Goal: Task Accomplishment & Management: Use online tool/utility

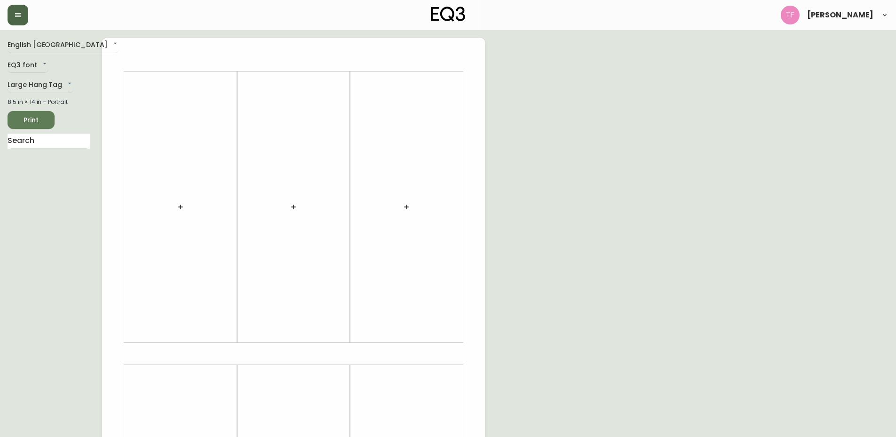
click at [22, 19] on button "button" at bounding box center [18, 15] width 21 height 21
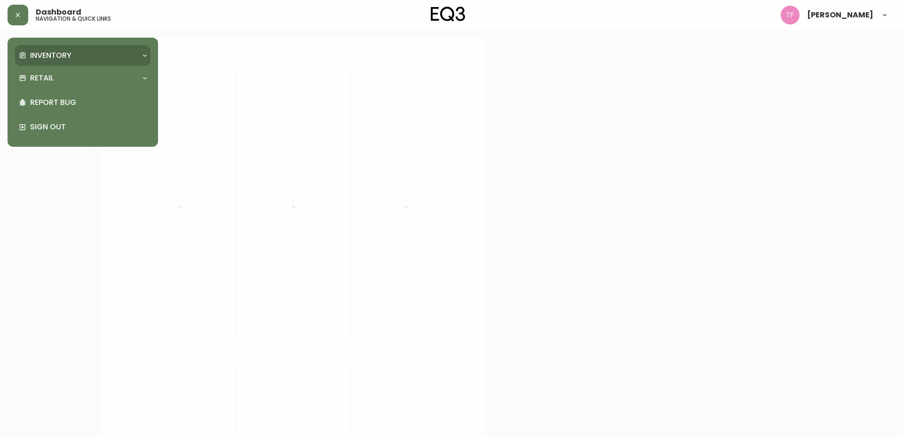
click at [55, 55] on p "Inventory" at bounding box center [50, 55] width 41 height 10
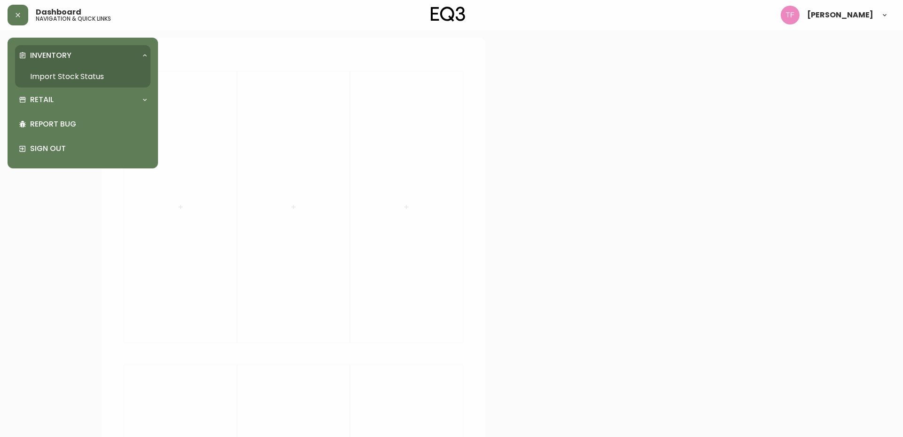
click at [65, 71] on link "Import Stock Status" at bounding box center [82, 77] width 135 height 22
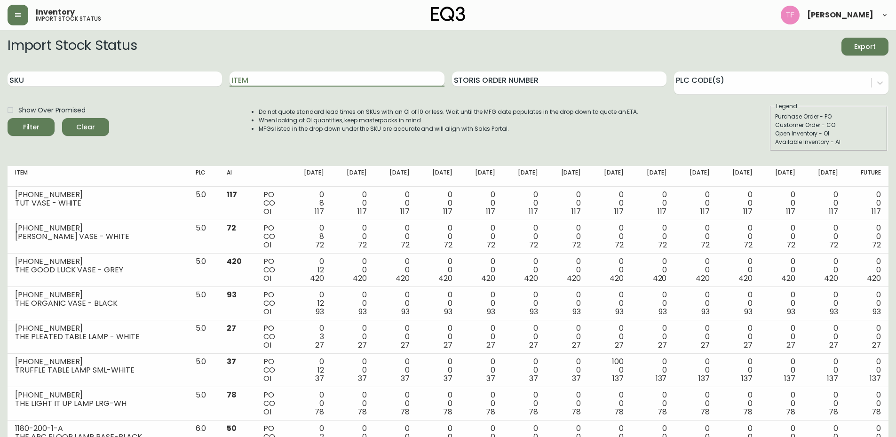
click at [277, 81] on input "Item" at bounding box center [336, 78] width 214 height 15
type input "[PERSON_NAME]"
click at [8, 118] on button "Filter" at bounding box center [31, 127] width 47 height 18
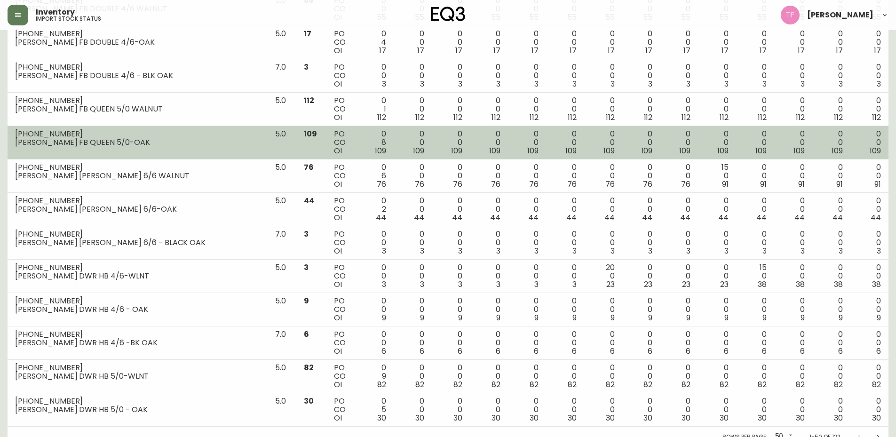
scroll to position [1440, 0]
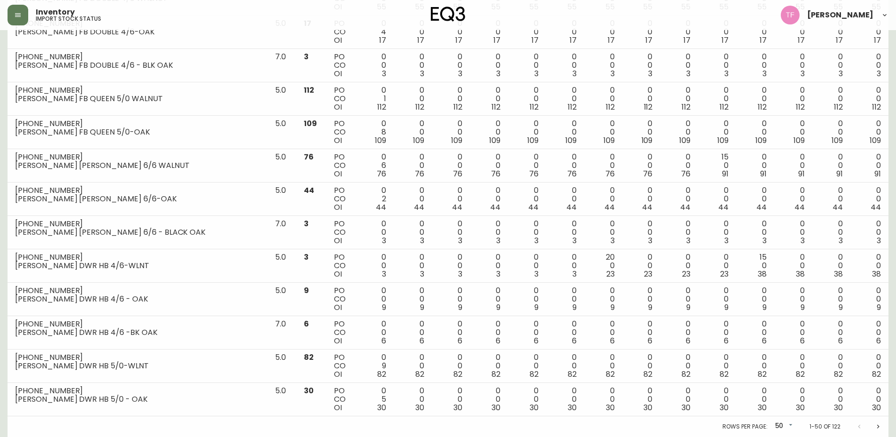
click at [879, 429] on icon "Next page" at bounding box center [878, 427] width 8 height 8
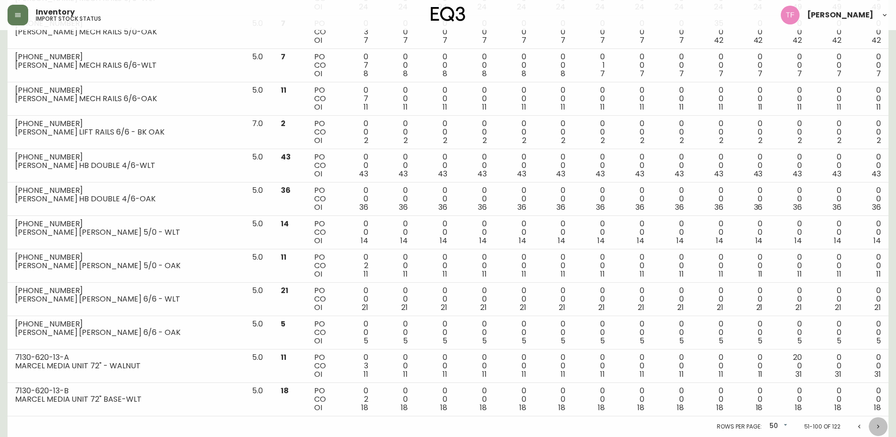
click at [877, 429] on icon "Next page" at bounding box center [878, 427] width 8 height 8
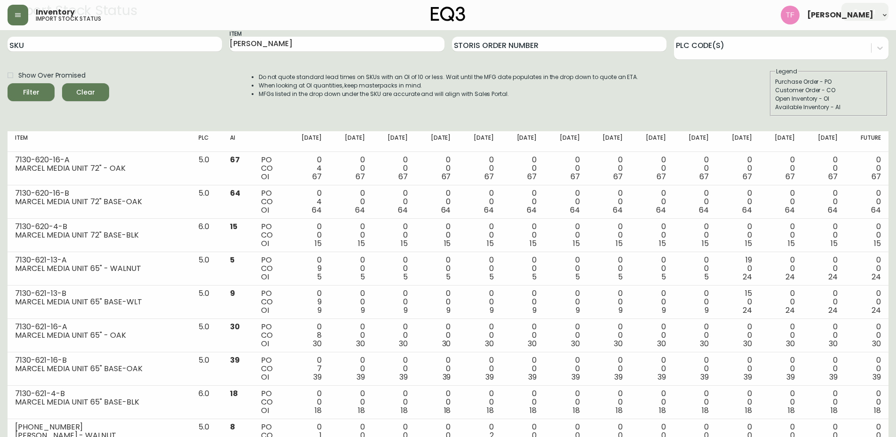
scroll to position [0, 0]
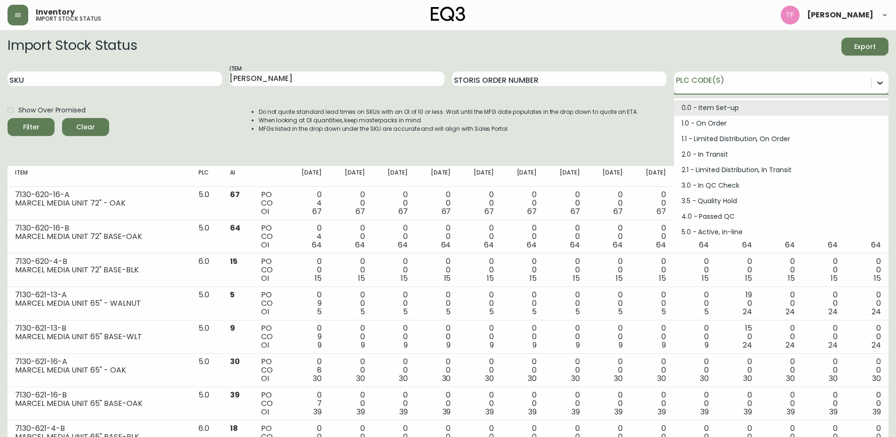
click at [874, 87] on div at bounding box center [879, 82] width 17 height 17
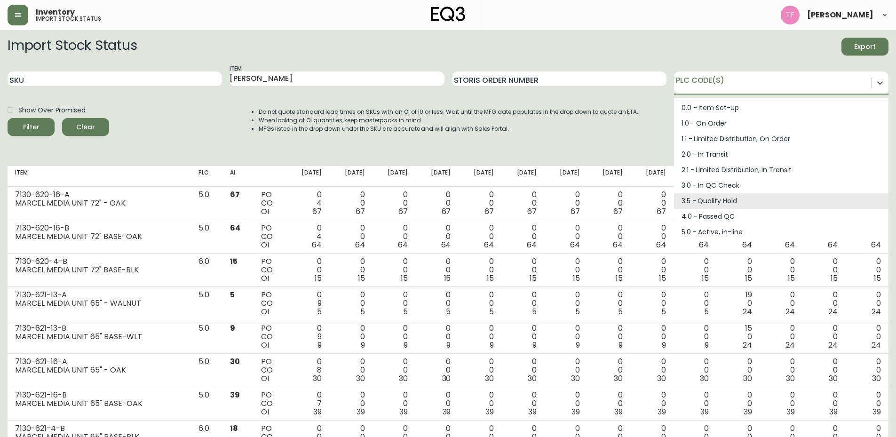
scroll to position [126, 0]
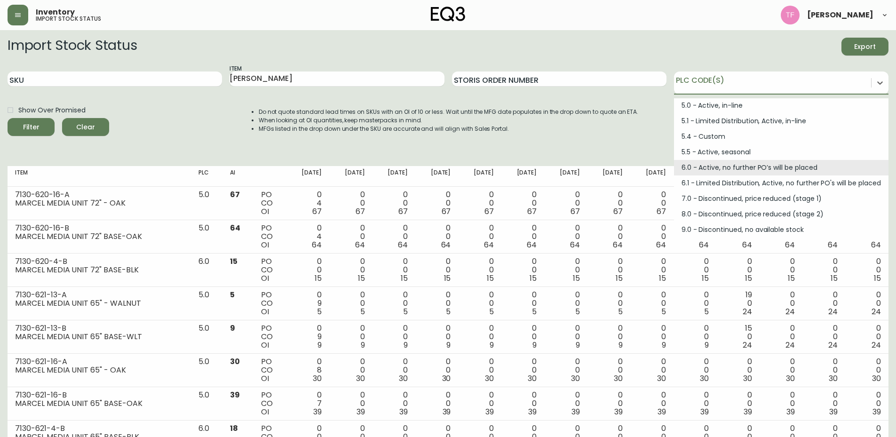
click at [707, 162] on div "6.0 - Active, no further PO’s will be placed" at bounding box center [781, 168] width 214 height 16
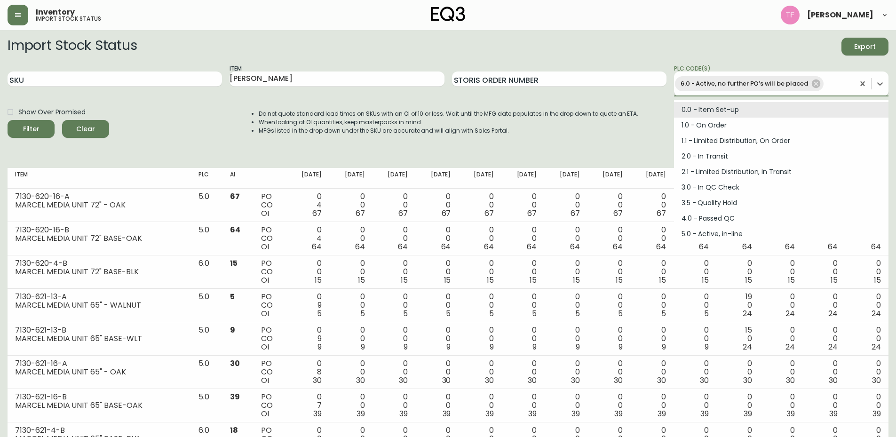
click at [841, 90] on div "6.0 - Active, no further PO’s will be placed" at bounding box center [764, 83] width 180 height 19
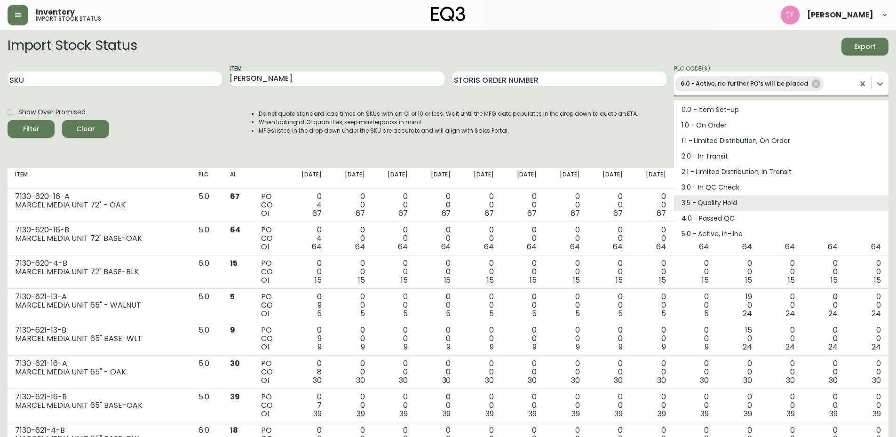
scroll to position [111, 0]
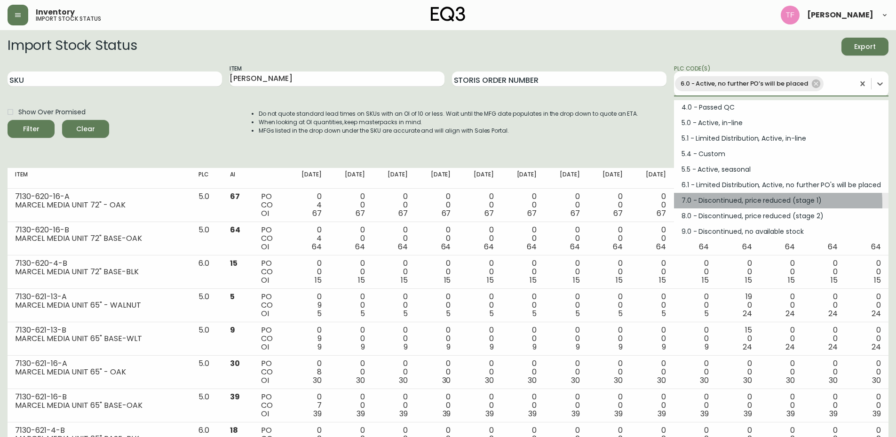
click at [722, 204] on div "7.0 - Discontinued, price reduced (stage 1)" at bounding box center [781, 201] width 214 height 16
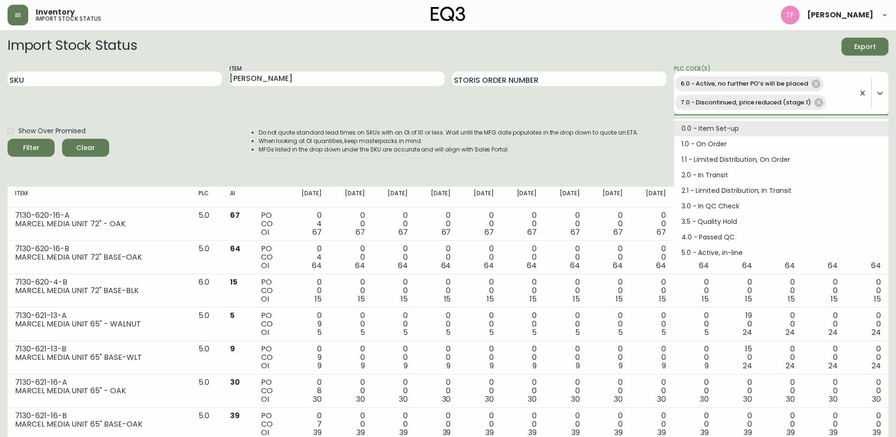
click at [835, 88] on div "6.0 - Active, no further PO’s will be placed 7.0 - Discontinued, price reduced …" at bounding box center [764, 93] width 180 height 38
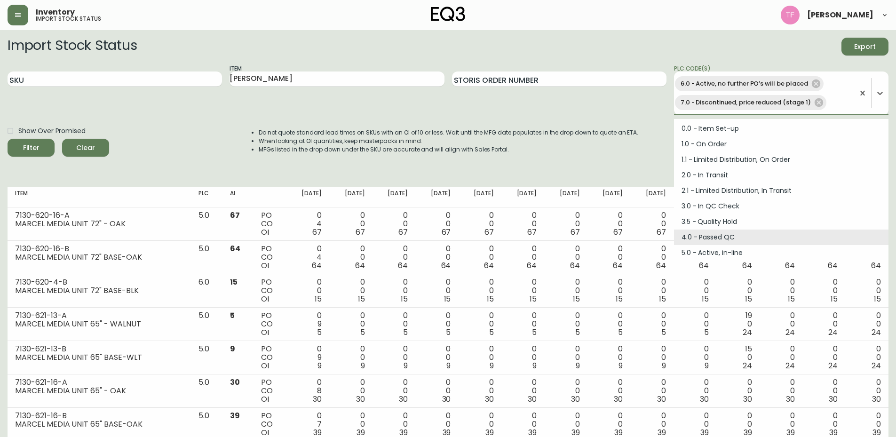
scroll to position [95, 0]
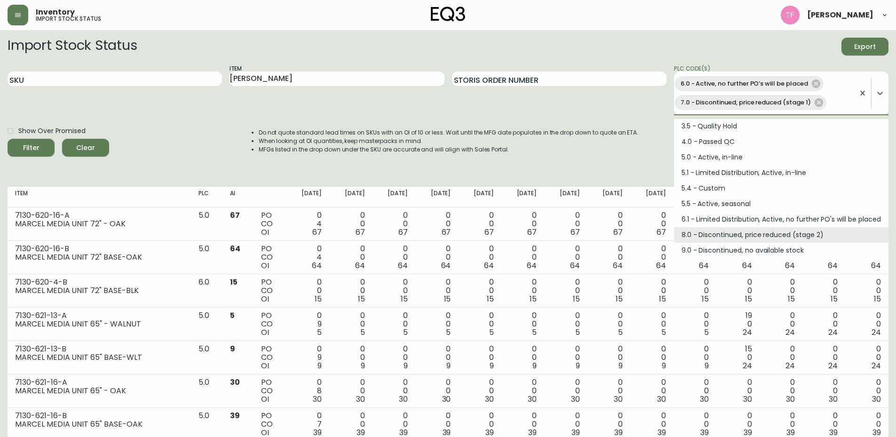
click at [729, 236] on div "8.0 - Discontinued, price reduced (stage 2)" at bounding box center [781, 235] width 214 height 16
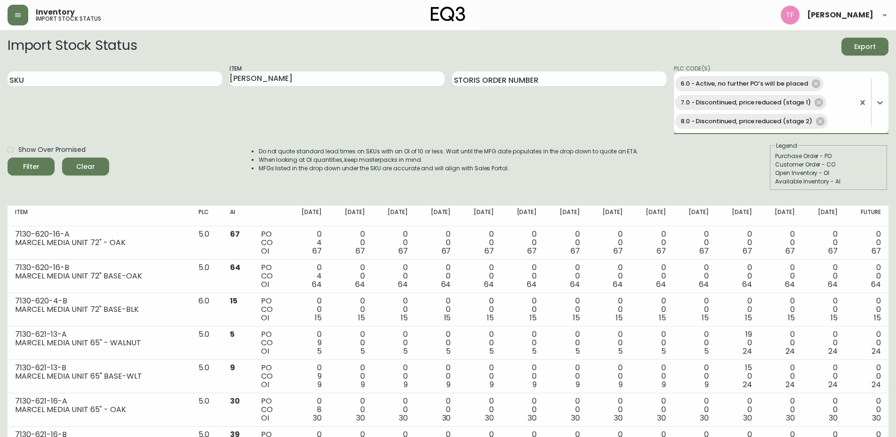
click at [837, 112] on div "6.0 - Active, no further PO’s will be placed 7.0 - Discontinued, price reduced …" at bounding box center [764, 102] width 180 height 56
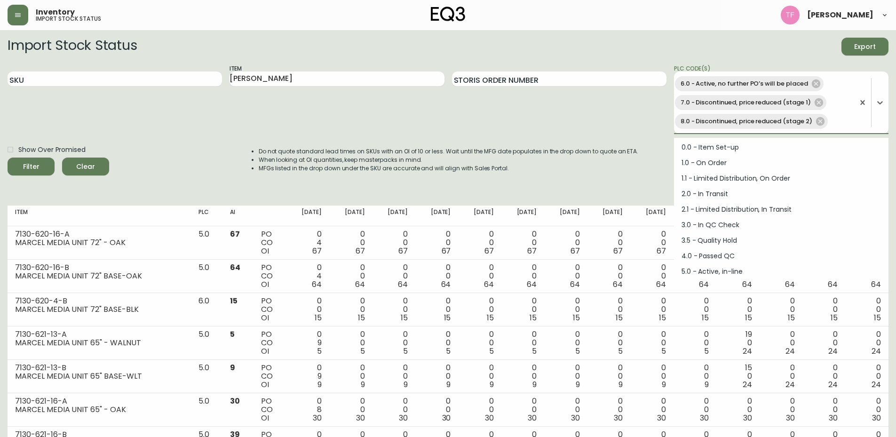
scroll to position [80, 0]
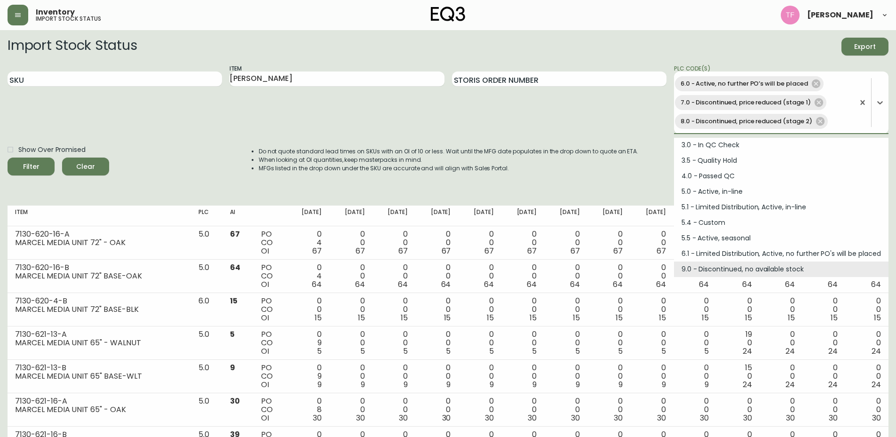
click at [742, 267] on div "9.0 - Discontinued, no available stock" at bounding box center [781, 269] width 214 height 16
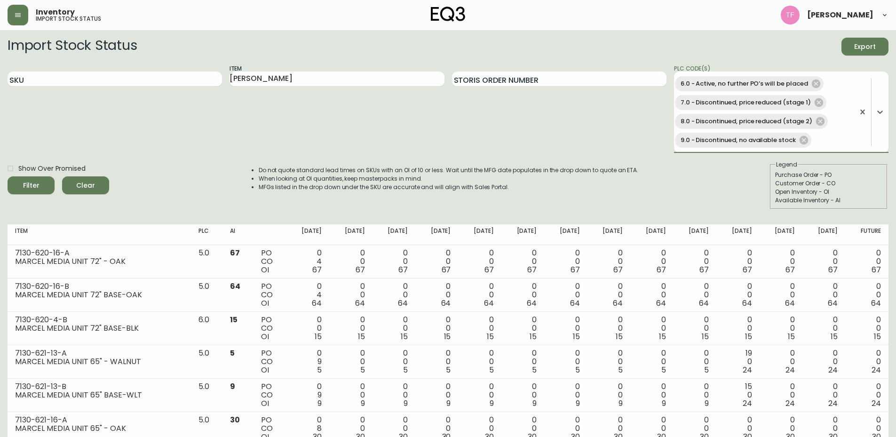
click at [41, 177] on button "Filter" at bounding box center [31, 185] width 47 height 18
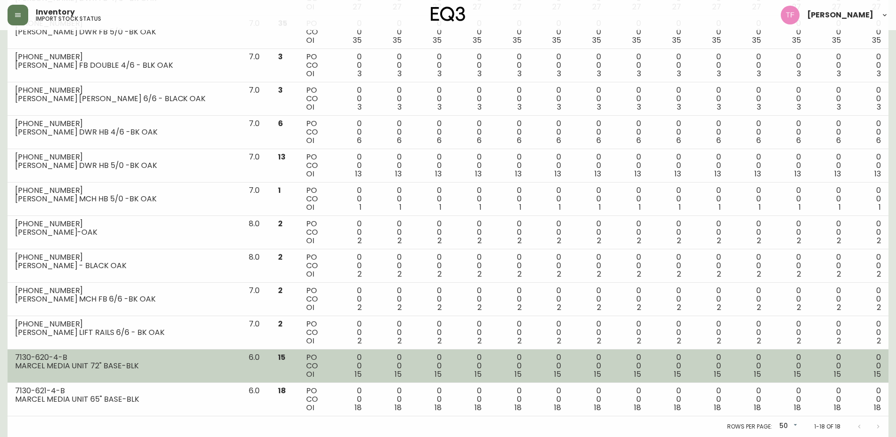
scroll to position [101, 0]
